Goal: Task Accomplishment & Management: Use online tool/utility

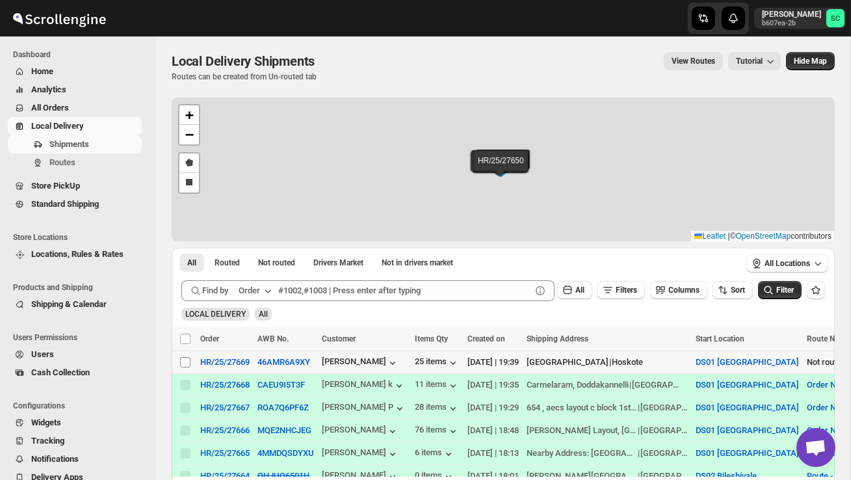
click at [184, 363] on input "Select shipment" at bounding box center [185, 362] width 10 height 10
checkbox input "true"
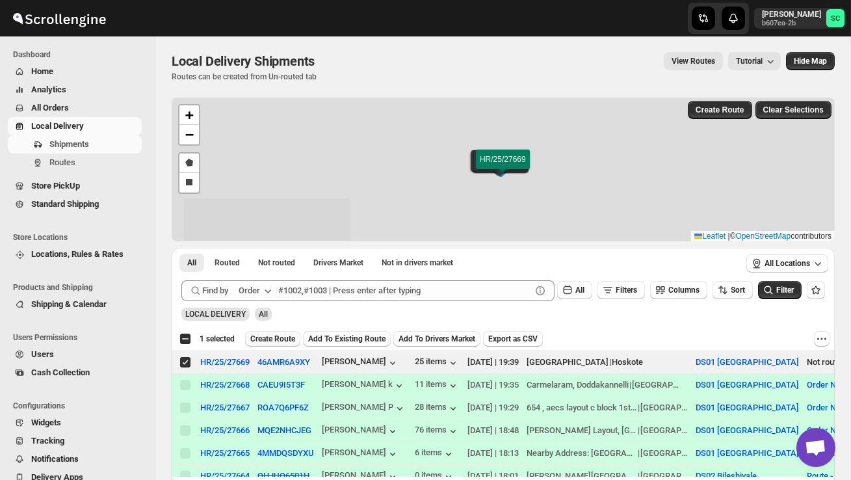
click at [276, 337] on span "Create Route" at bounding box center [272, 339] width 45 height 10
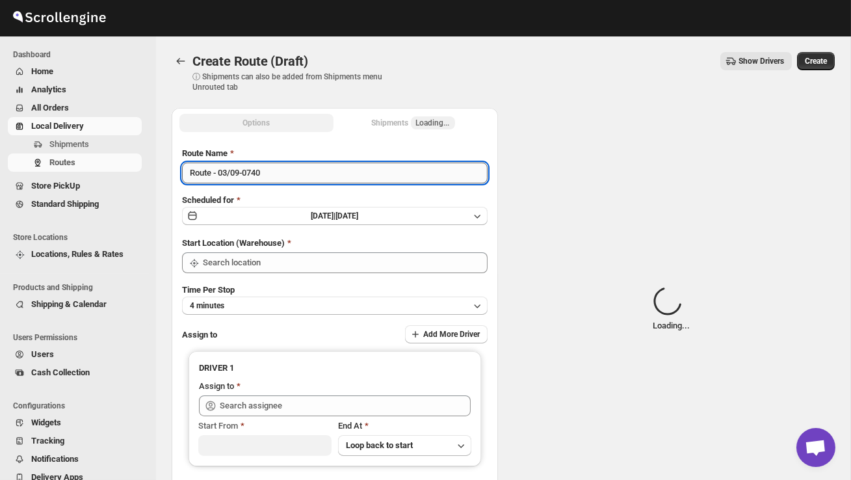
click at [296, 174] on input "Route - 03/09-0740" at bounding box center [335, 173] width 306 height 21
type input "DS01 [GEOGRAPHIC_DATA]"
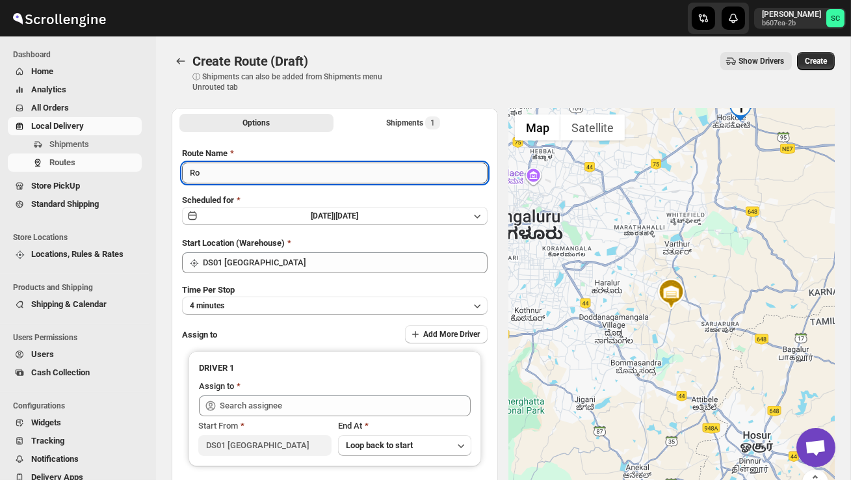
type input "R"
type input "Order no 27669"
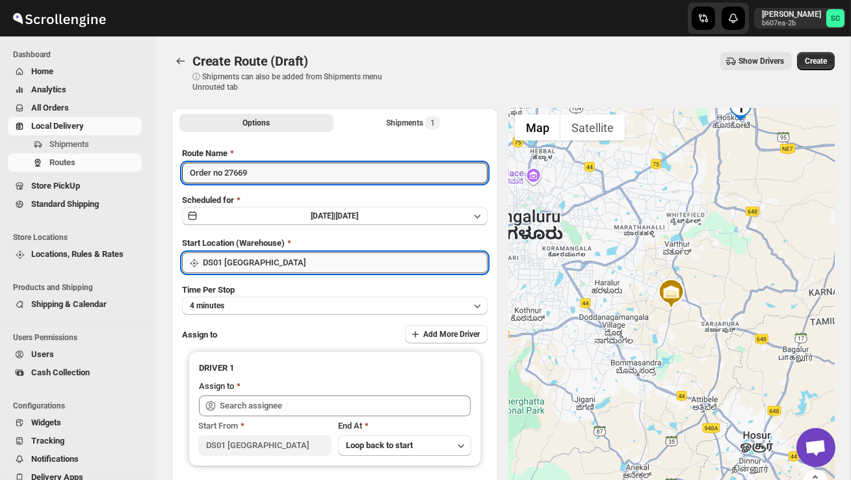
click at [299, 258] on input "DS01 [GEOGRAPHIC_DATA]" at bounding box center [345, 262] width 285 height 21
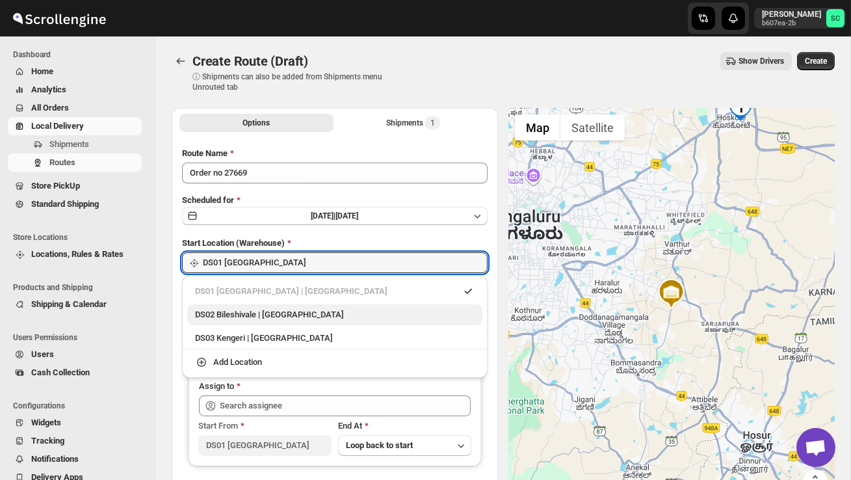
click at [298, 307] on div "DS02 Bileshivale | [GEOGRAPHIC_DATA]" at bounding box center [334, 314] width 295 height 21
type input "DS02 Bileshivale"
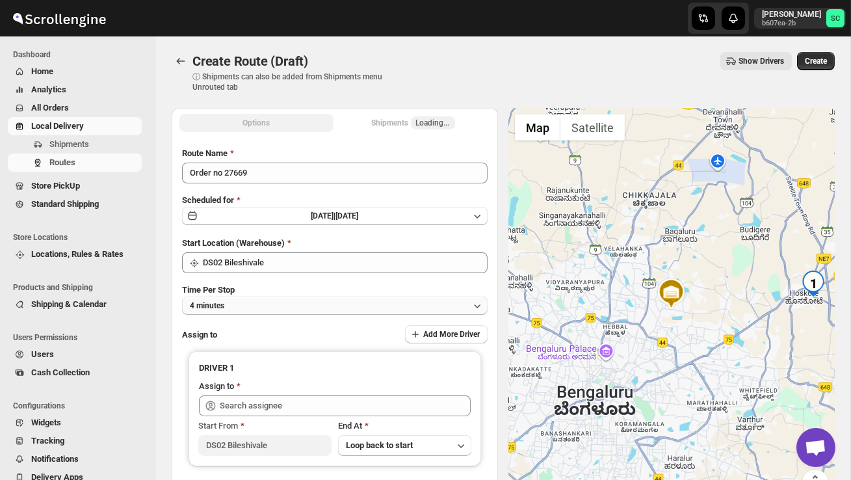
click at [286, 306] on button "4 minutes" at bounding box center [335, 306] width 306 height 18
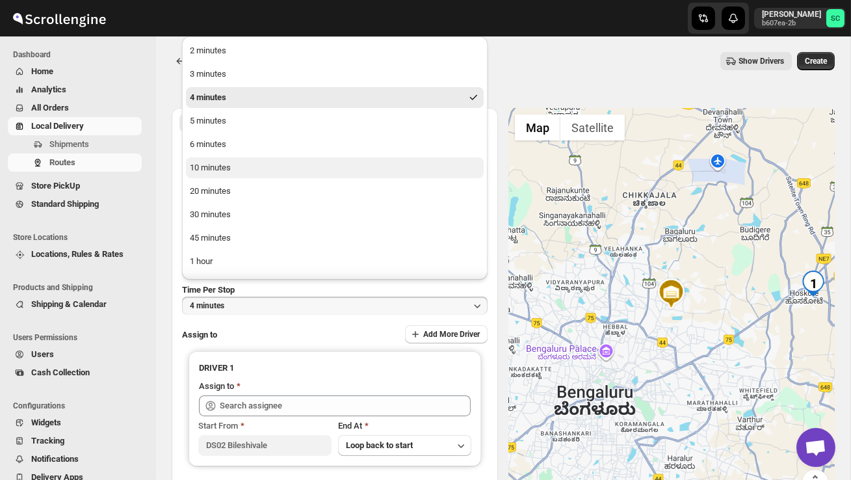
click at [250, 173] on button "10 minutes" at bounding box center [335, 167] width 298 height 21
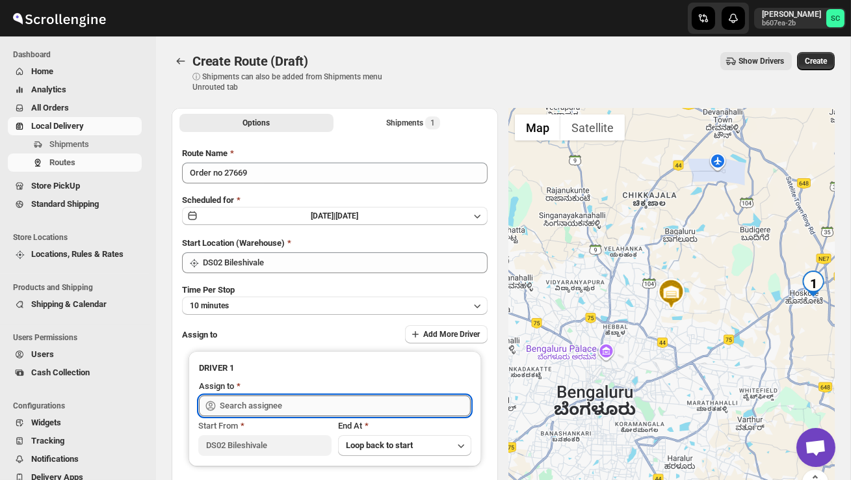
click at [248, 409] on input "text" at bounding box center [345, 405] width 251 height 21
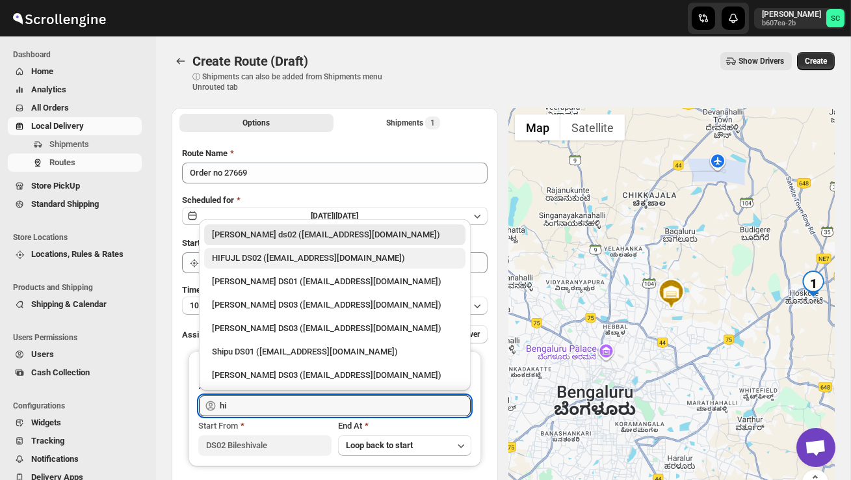
click at [287, 254] on div "HIFUJL DS02 ([EMAIL_ADDRESS][DOMAIN_NAME])" at bounding box center [335, 258] width 246 height 13
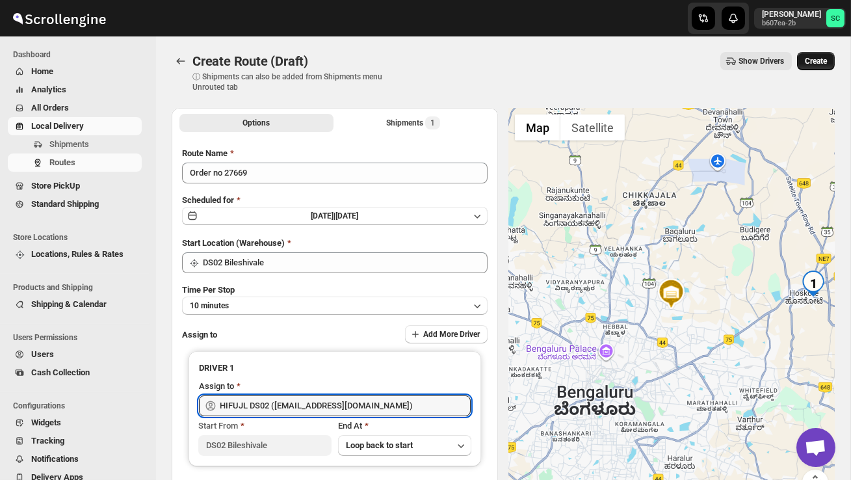
type input "HIFUJL DS02 ([EMAIL_ADDRESS][DOMAIN_NAME])"
click at [823, 60] on span "Create" at bounding box center [816, 61] width 22 height 10
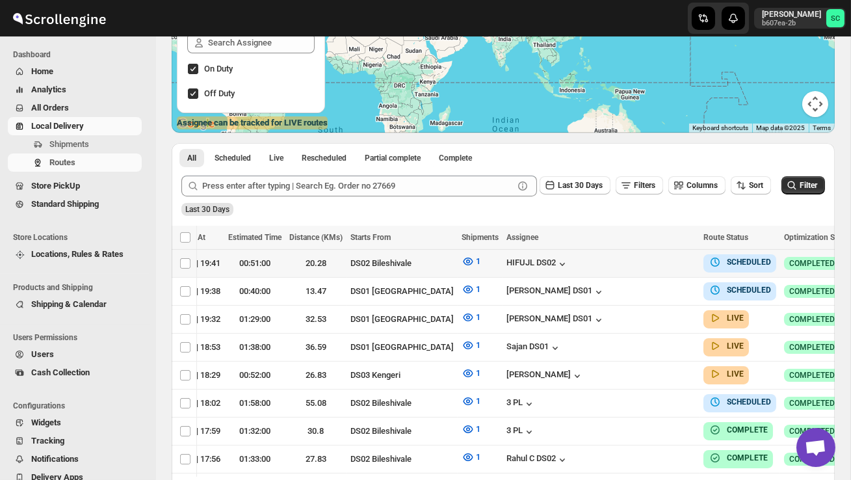
scroll to position [0, 186]
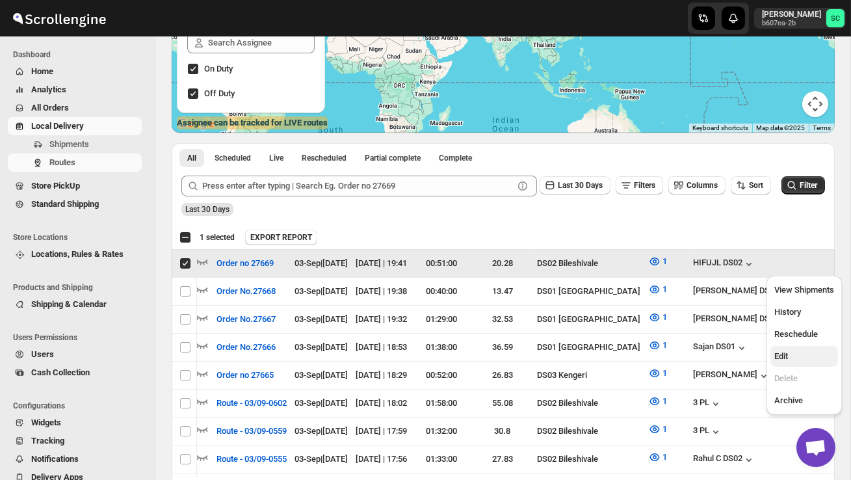
click at [804, 359] on span "Edit" at bounding box center [805, 356] width 60 height 13
checkbox input "false"
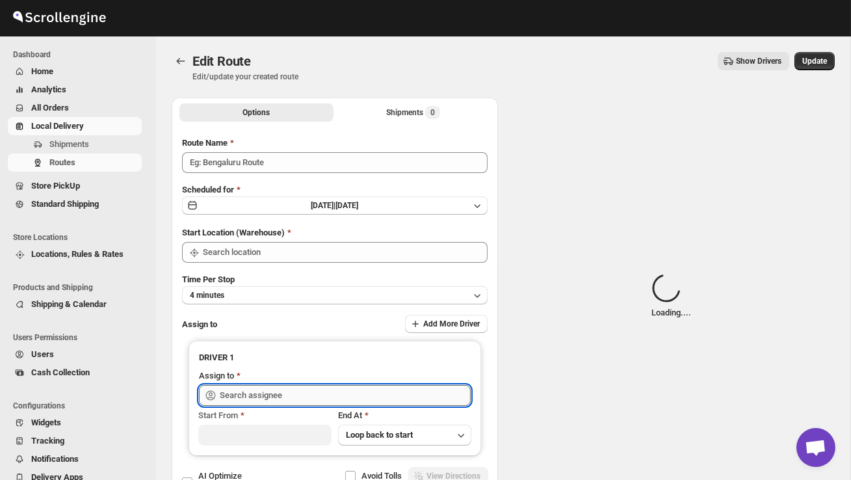
click at [393, 395] on input "text" at bounding box center [345, 395] width 251 height 21
type input "Order no 27669"
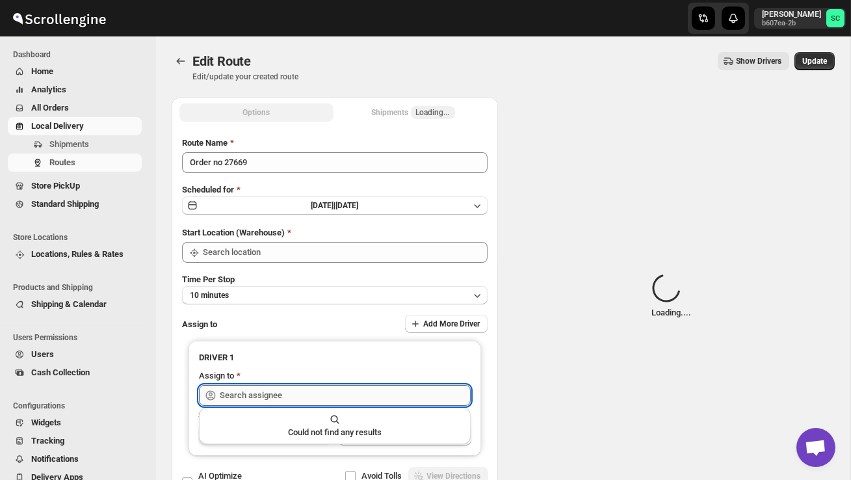
type input "DS02 Bileshivale"
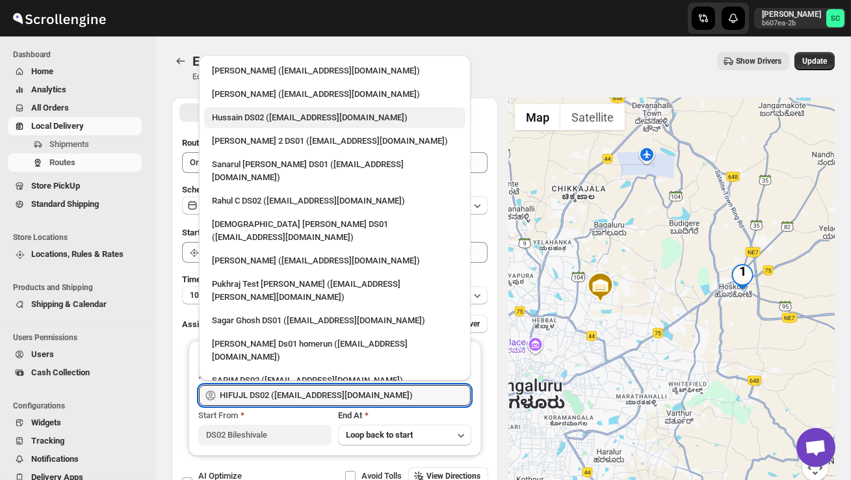
click at [266, 116] on div "Hussain DS02 ([EMAIL_ADDRESS][DOMAIN_NAME])" at bounding box center [335, 117] width 246 height 13
type input "Hussain DS02 ([EMAIL_ADDRESS][DOMAIN_NAME])"
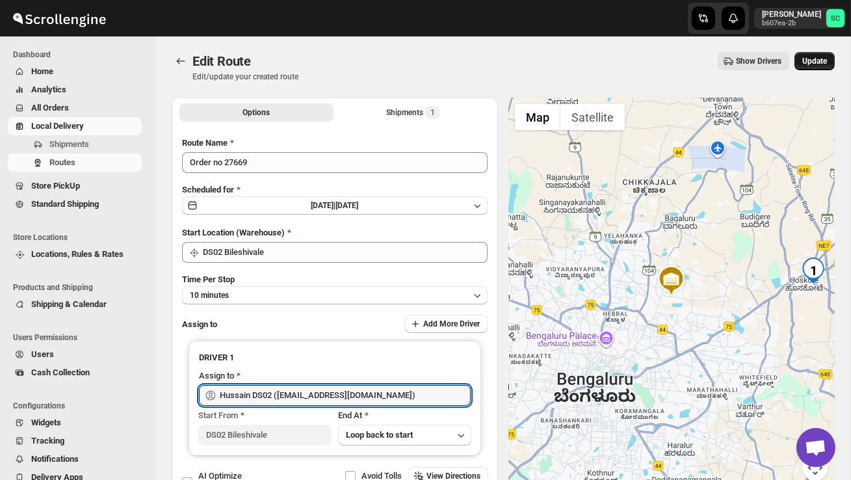
click at [818, 65] on span "Update" at bounding box center [815, 61] width 25 height 10
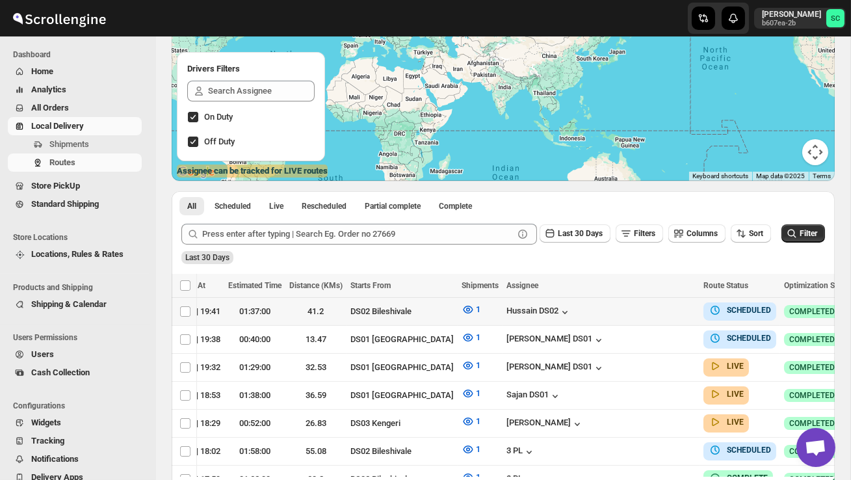
scroll to position [0, 186]
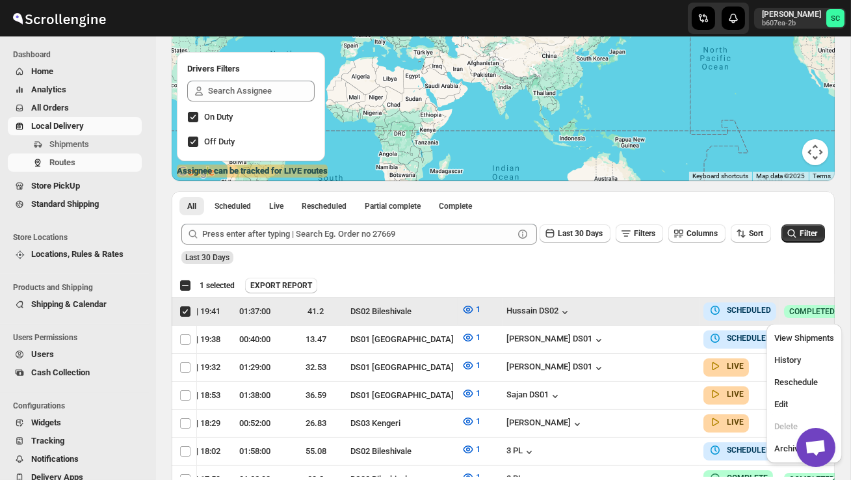
scroll to position [0, 1]
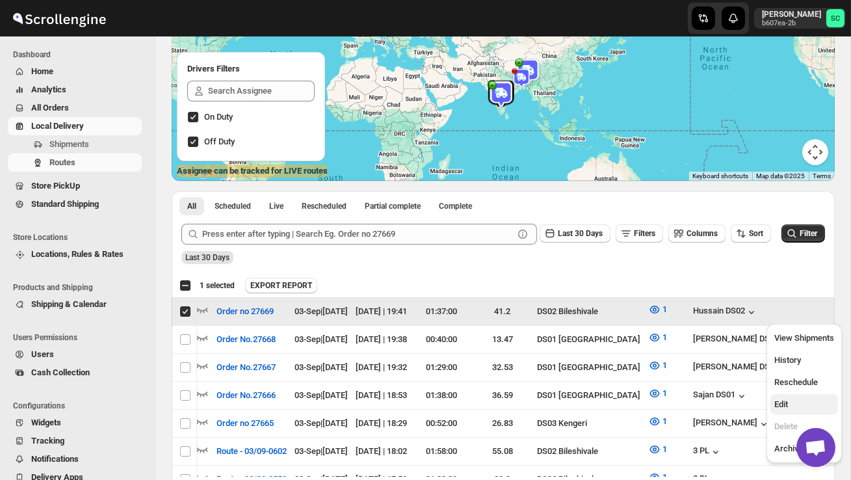
click at [793, 401] on span "Edit" at bounding box center [805, 404] width 60 height 13
checkbox input "false"
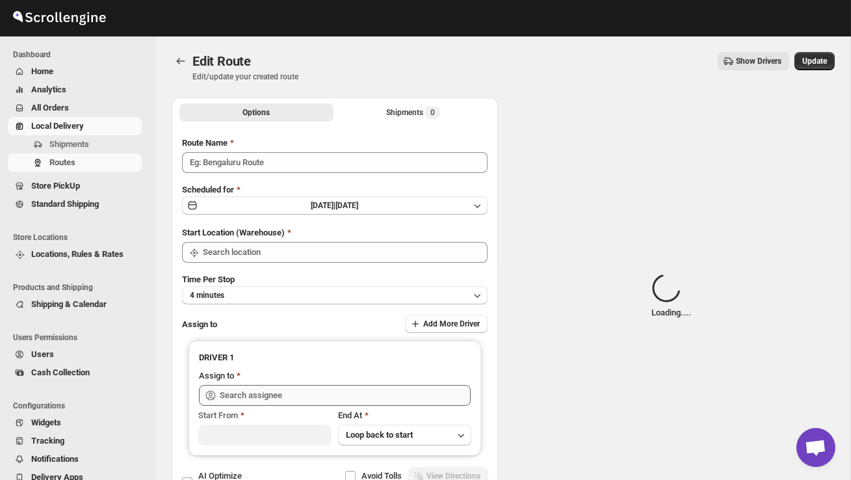
type input "Order no 27669"
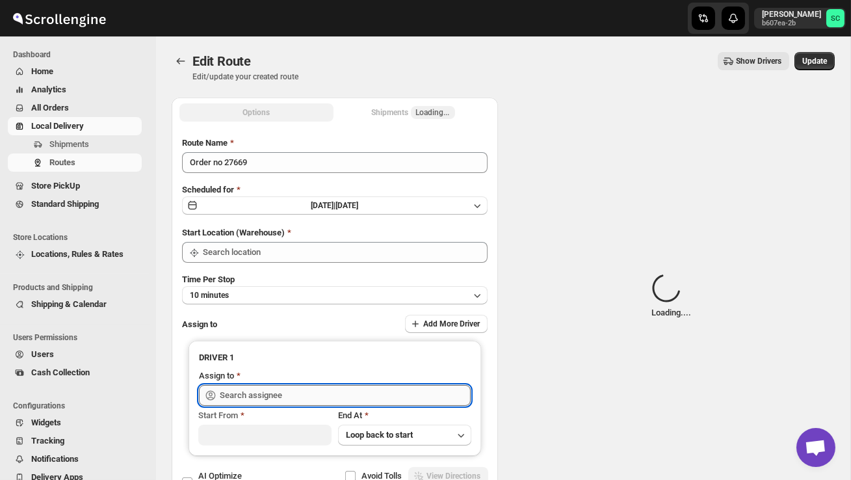
click at [390, 390] on input "text" at bounding box center [345, 395] width 251 height 21
type input "DS02 Bileshivale"
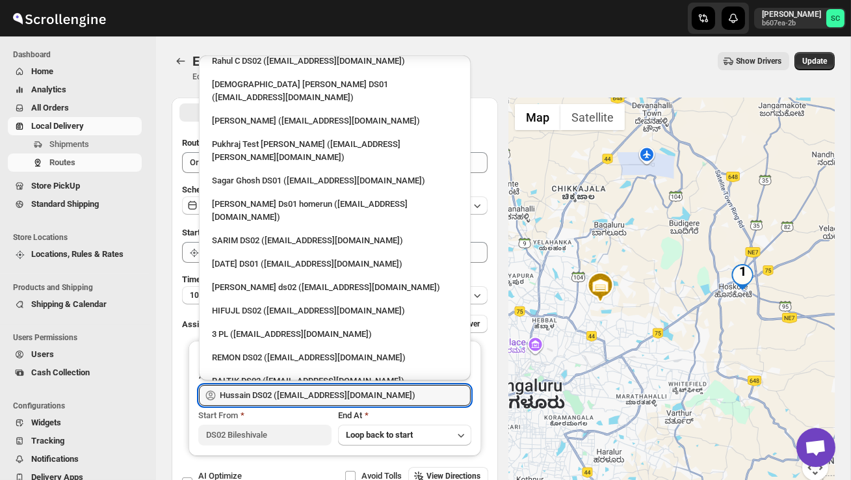
scroll to position [176, 0]
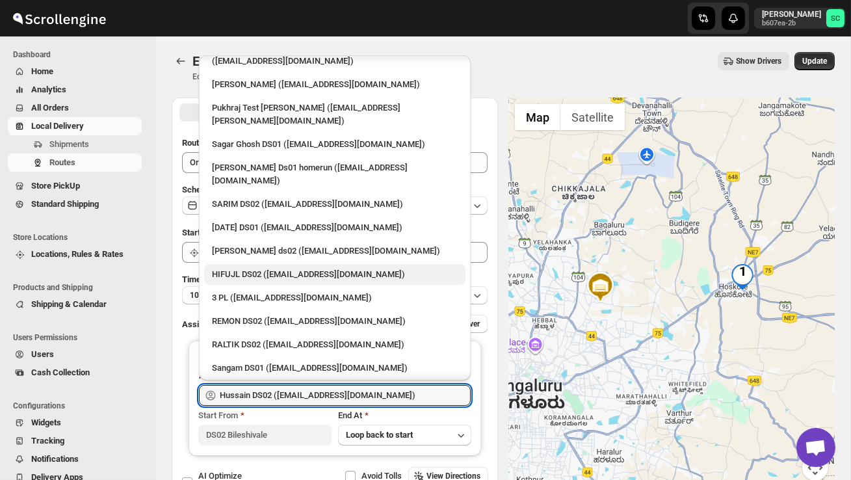
click at [291, 268] on div "HIFUJL DS02 ([EMAIL_ADDRESS][DOMAIN_NAME])" at bounding box center [335, 274] width 246 height 13
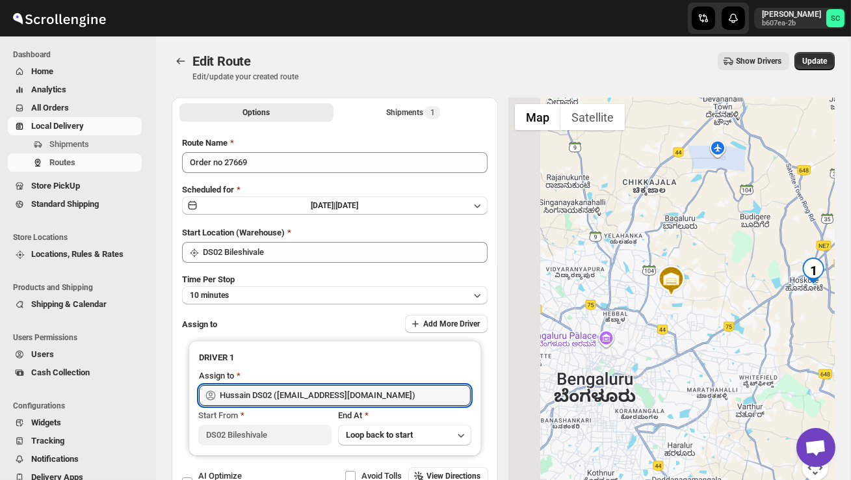
type input "HIFUJL DS02 ([EMAIL_ADDRESS][DOMAIN_NAME])"
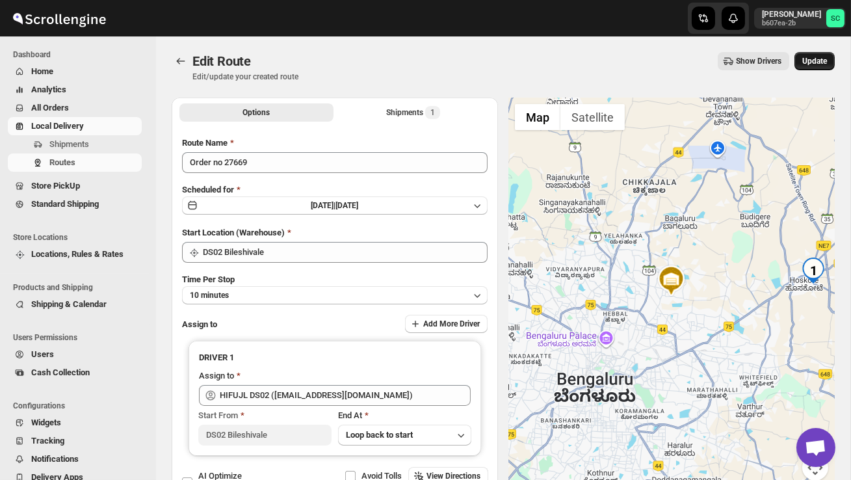
click at [834, 62] on button "Update" at bounding box center [815, 61] width 40 height 18
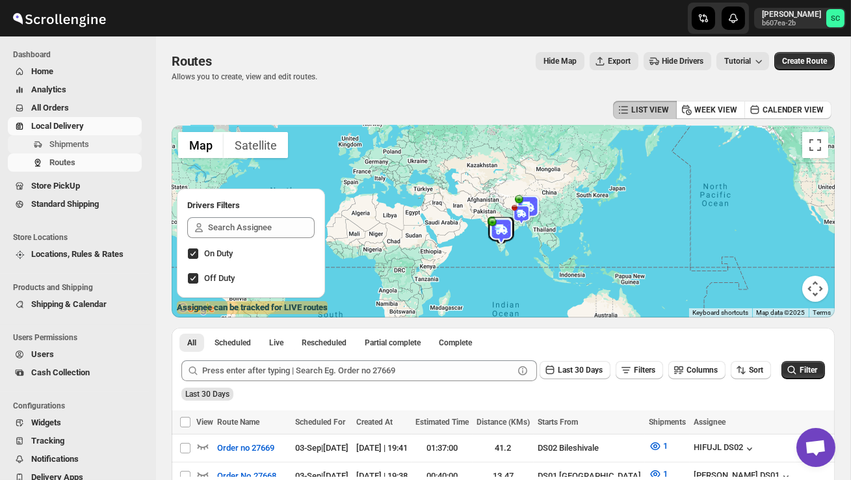
click at [74, 148] on span "Shipments" at bounding box center [69, 144] width 40 height 10
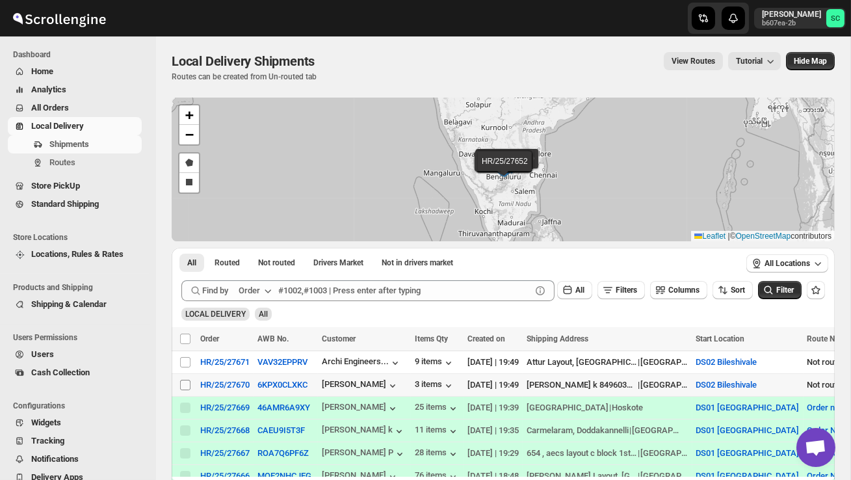
click at [187, 381] on input "Select shipment" at bounding box center [185, 385] width 10 height 10
checkbox input "true"
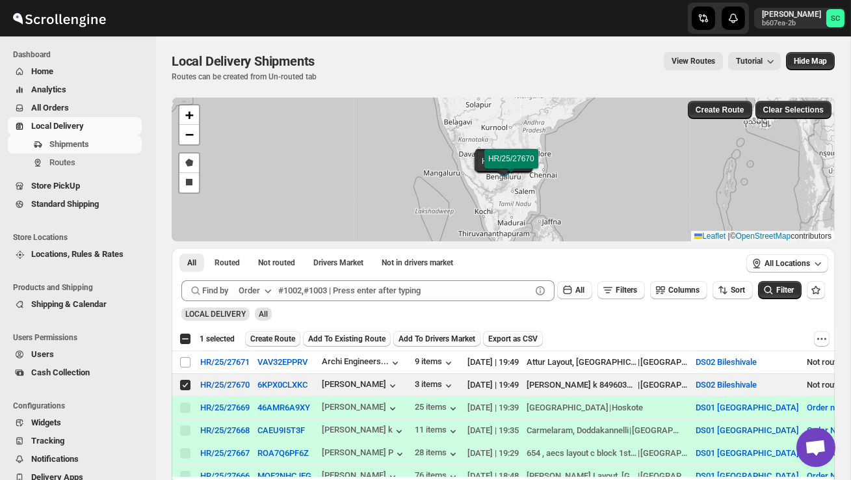
click at [273, 335] on span "Create Route" at bounding box center [272, 339] width 45 height 10
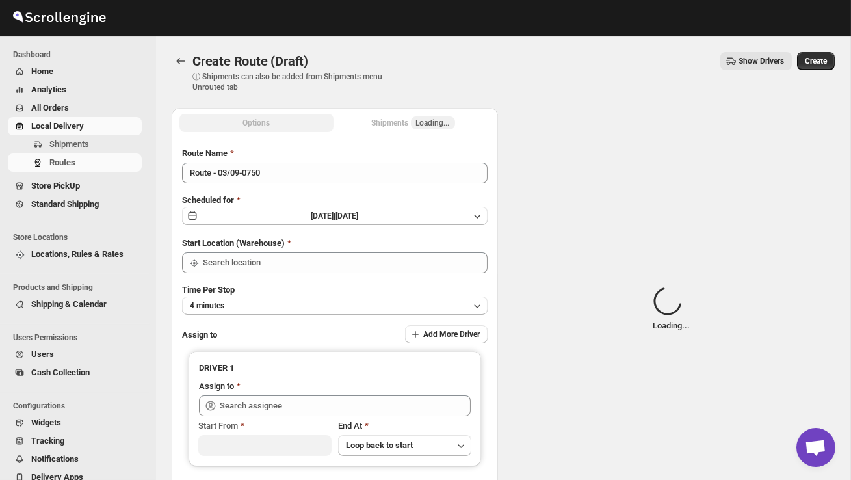
type input "DS02 Bileshivale"
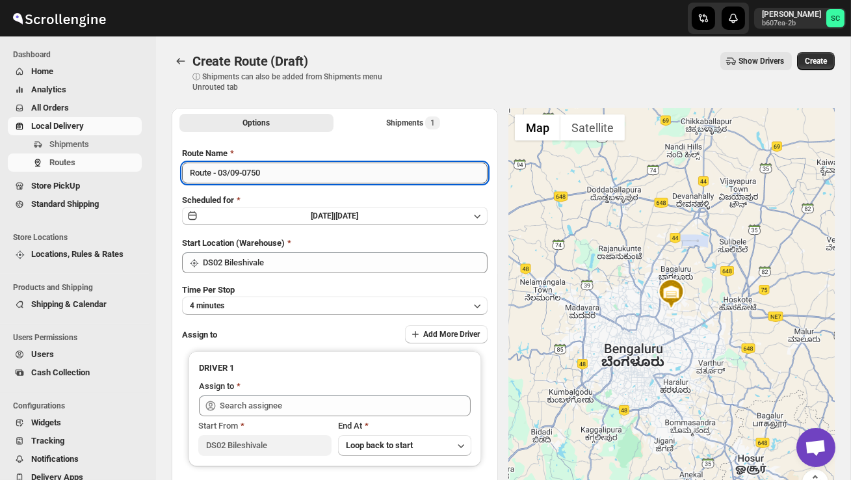
click at [286, 180] on input "Route - 03/09-0750" at bounding box center [335, 173] width 306 height 21
type input "R"
type input "o"
type input "Order no 27670"
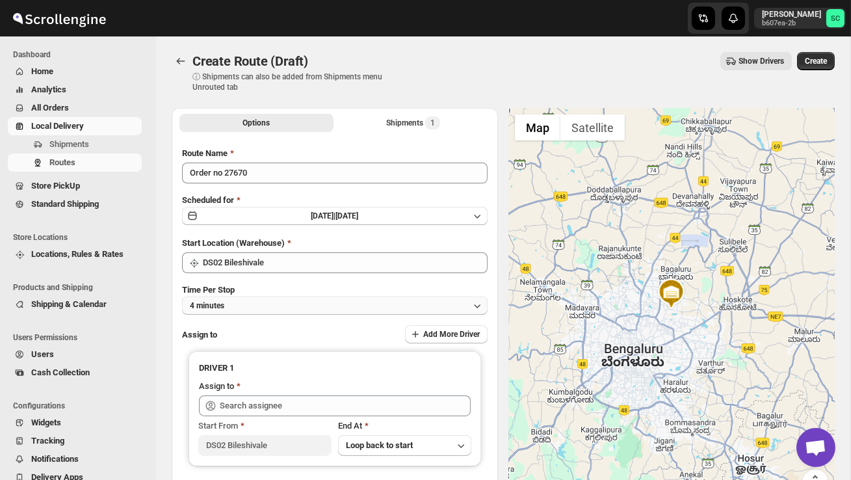
click at [395, 306] on button "4 minutes" at bounding box center [335, 306] width 306 height 18
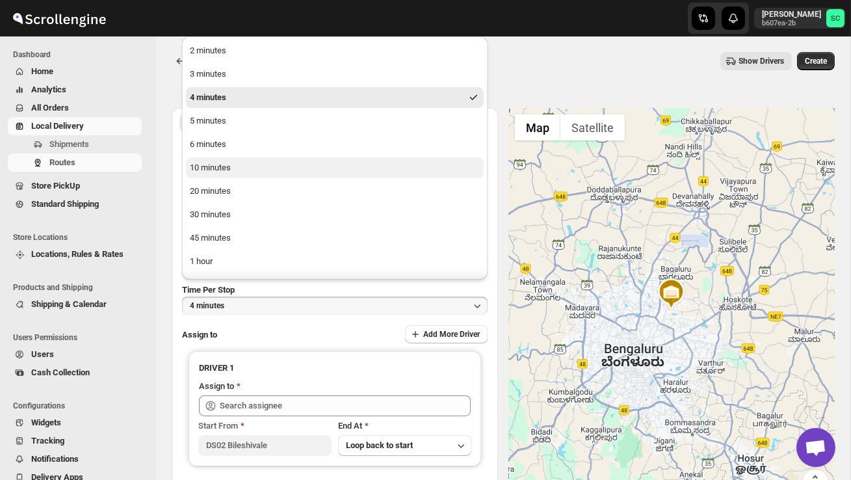
click at [295, 174] on button "10 minutes" at bounding box center [335, 167] width 298 height 21
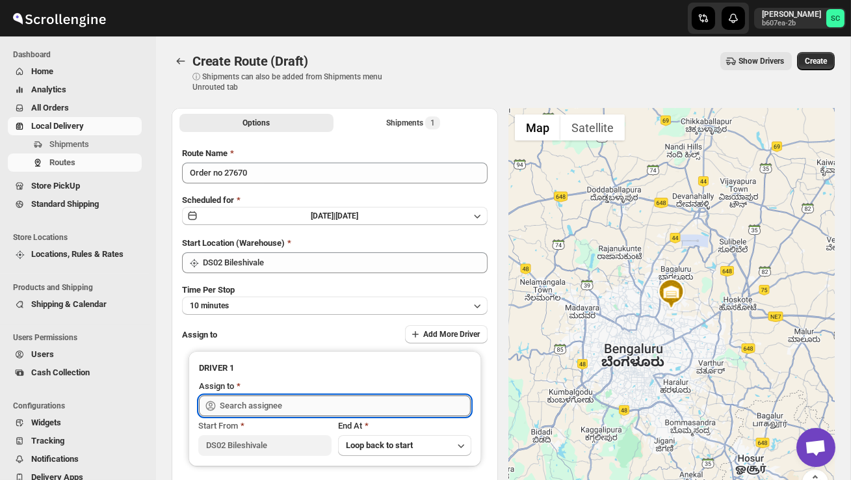
click at [273, 409] on input "text" at bounding box center [345, 405] width 251 height 21
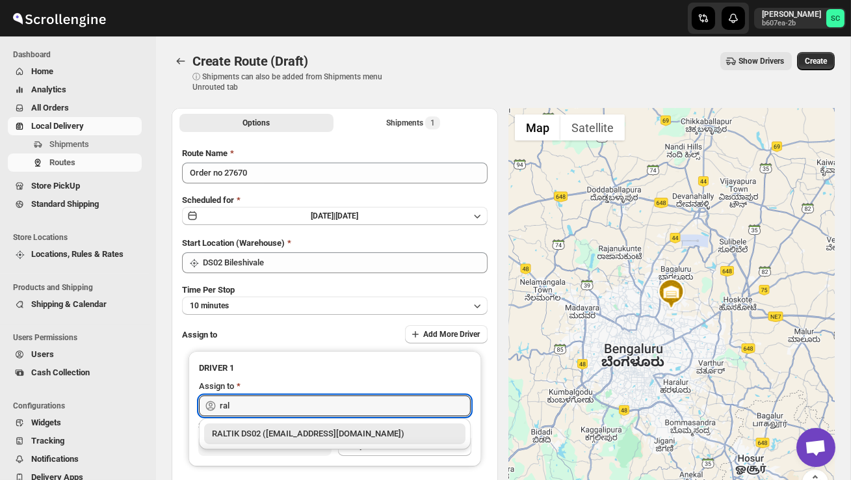
click at [307, 441] on div "RALTIK DS02 ([EMAIL_ADDRESS][DOMAIN_NAME])" at bounding box center [334, 433] width 261 height 21
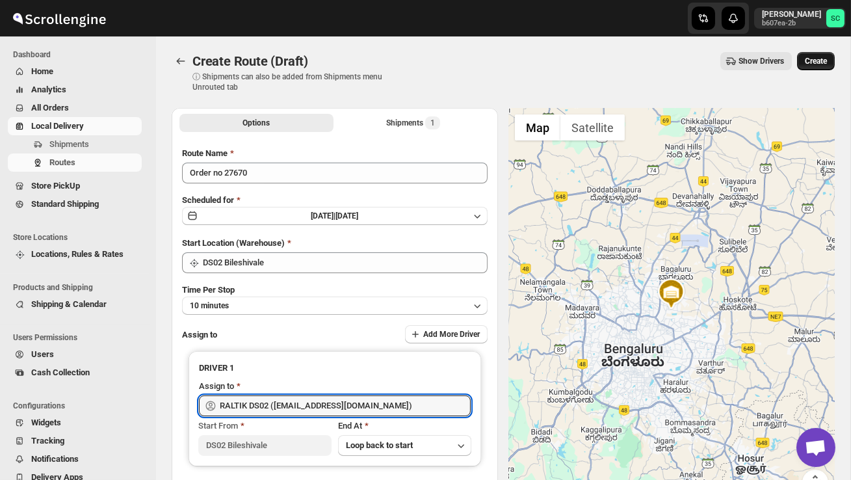
type input "RALTIK DS02 ([EMAIL_ADDRESS][DOMAIN_NAME])"
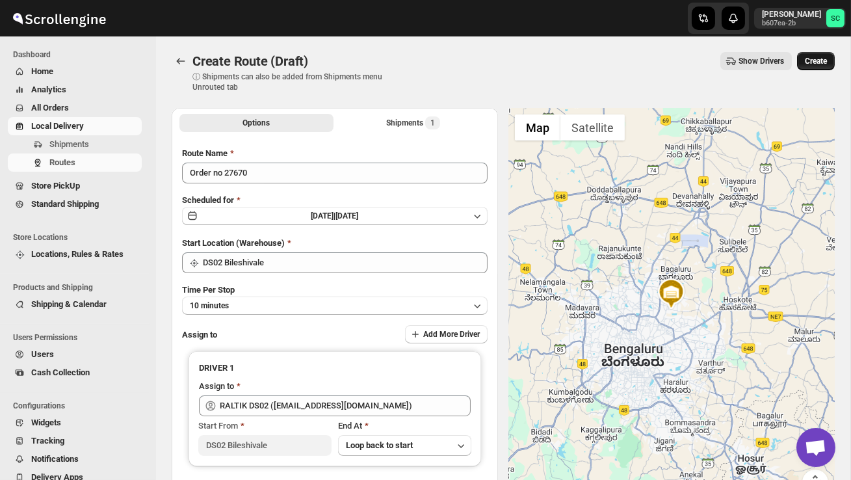
click at [821, 60] on span "Create" at bounding box center [816, 61] width 22 height 10
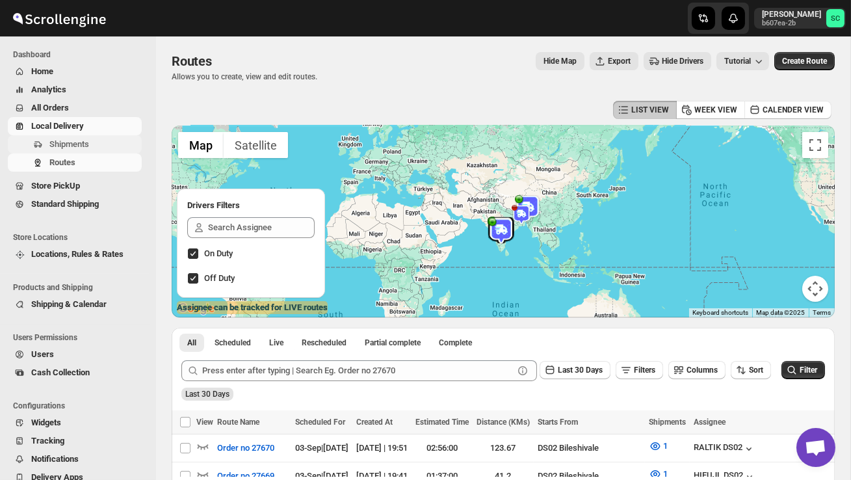
click at [96, 138] on span "Shipments" at bounding box center [94, 144] width 90 height 13
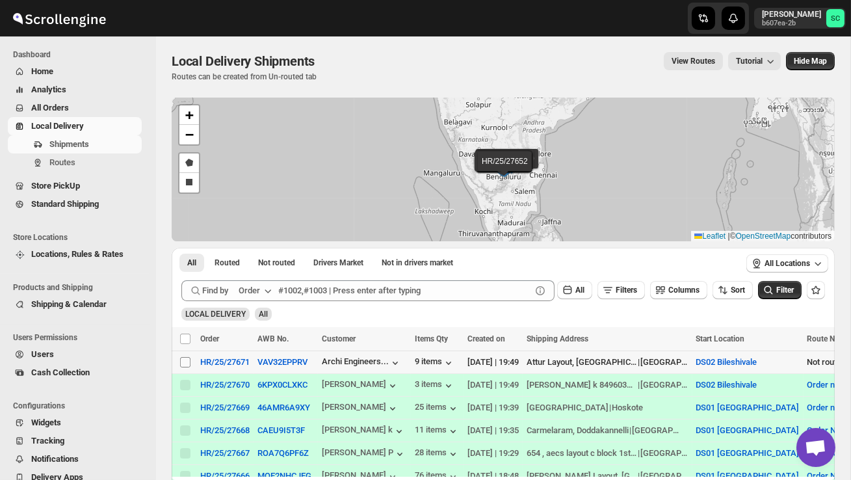
click at [185, 367] on input "Select shipment" at bounding box center [185, 362] width 10 height 10
checkbox input "true"
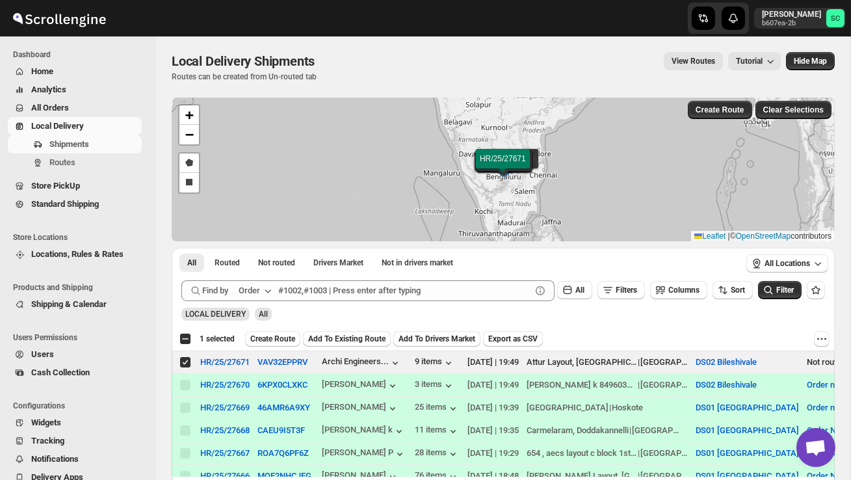
click at [278, 340] on span "Create Route" at bounding box center [272, 339] width 45 height 10
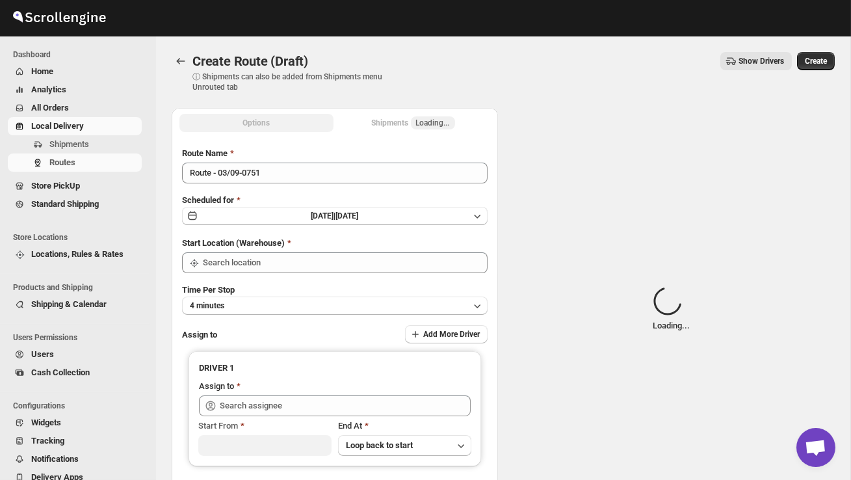
type input "DS02 Bileshivale"
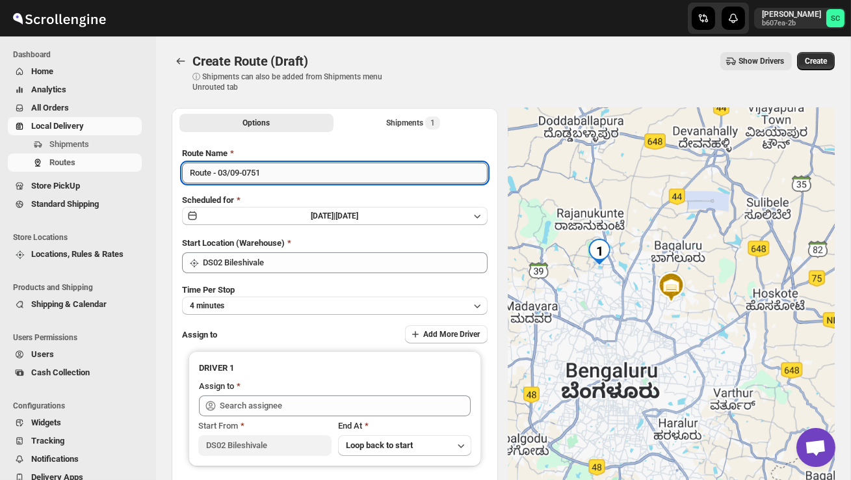
click at [280, 168] on input "Route - 03/09-0751" at bounding box center [335, 173] width 306 height 21
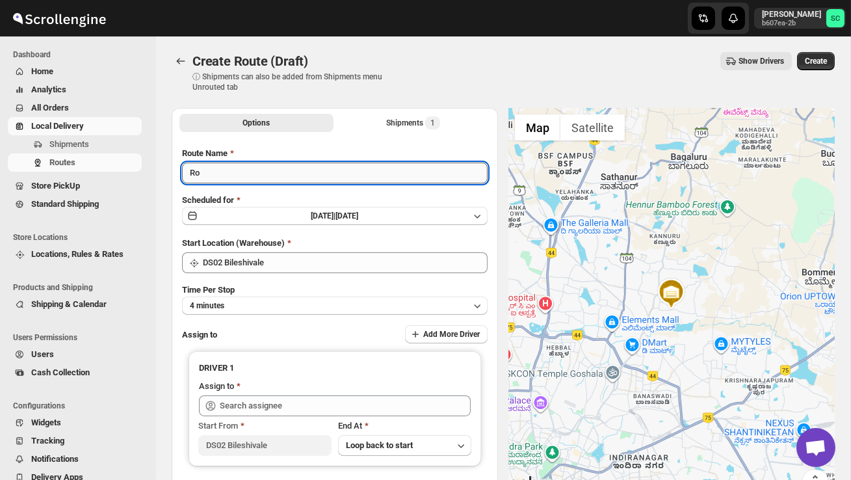
type input "R"
type input "Order no 27671"
click at [294, 299] on button "4 minutes" at bounding box center [335, 306] width 306 height 18
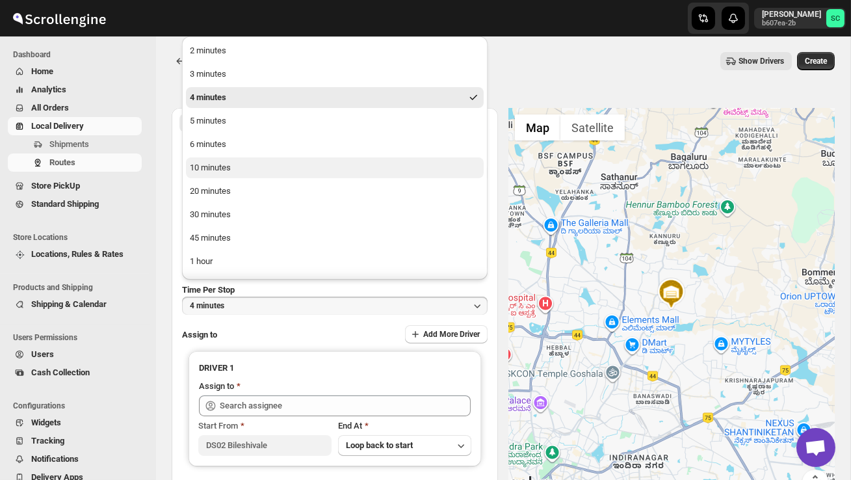
click at [245, 161] on button "10 minutes" at bounding box center [335, 167] width 298 height 21
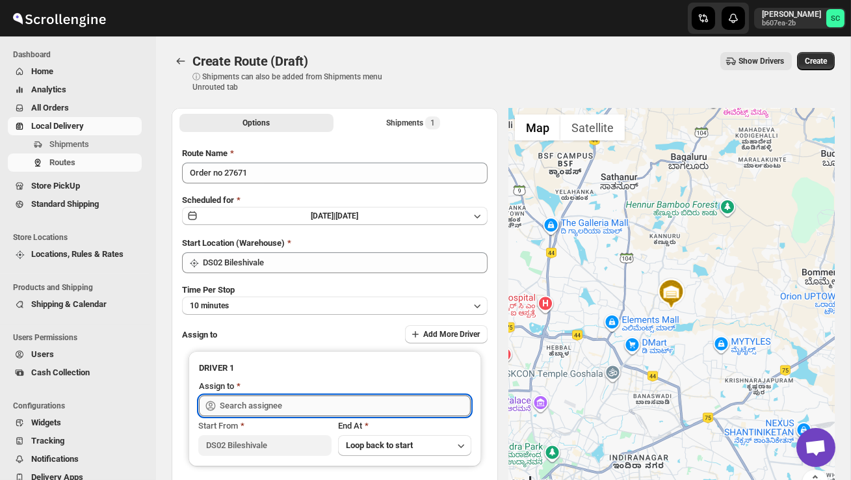
click at [287, 403] on input "text" at bounding box center [345, 405] width 251 height 21
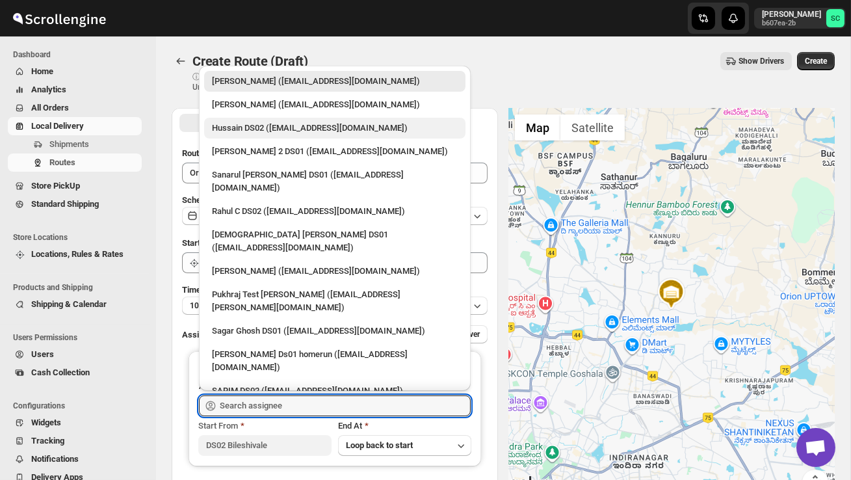
click at [262, 131] on div "Hussain DS02 ([EMAIL_ADDRESS][DOMAIN_NAME])" at bounding box center [335, 128] width 246 height 13
type input "Hussain DS02 ([EMAIL_ADDRESS][DOMAIN_NAME])"
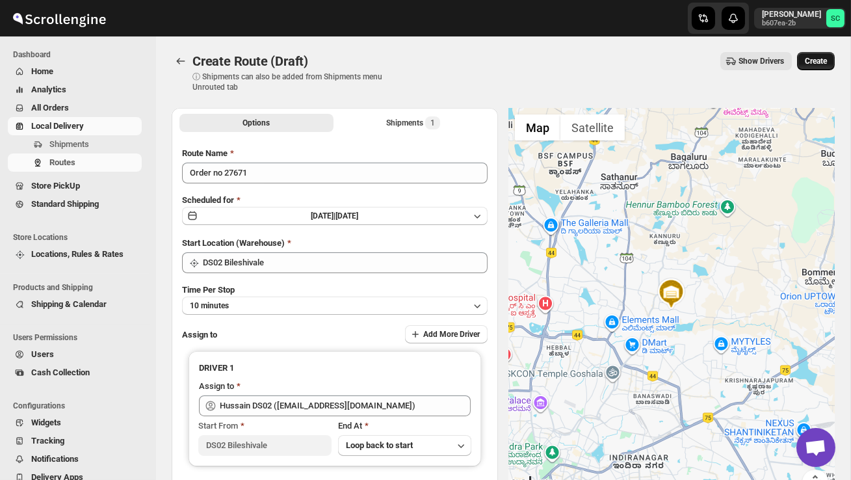
click at [812, 57] on span "Create" at bounding box center [816, 61] width 22 height 10
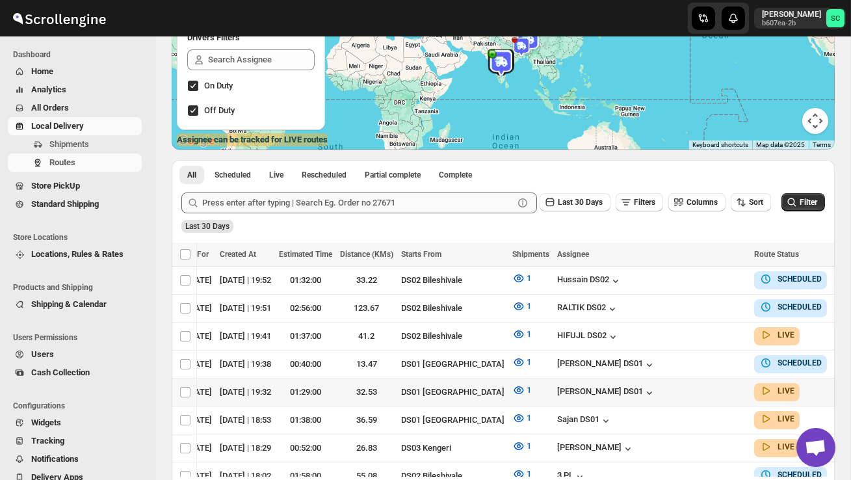
scroll to position [197, 0]
